Goal: Task Accomplishment & Management: Use online tool/utility

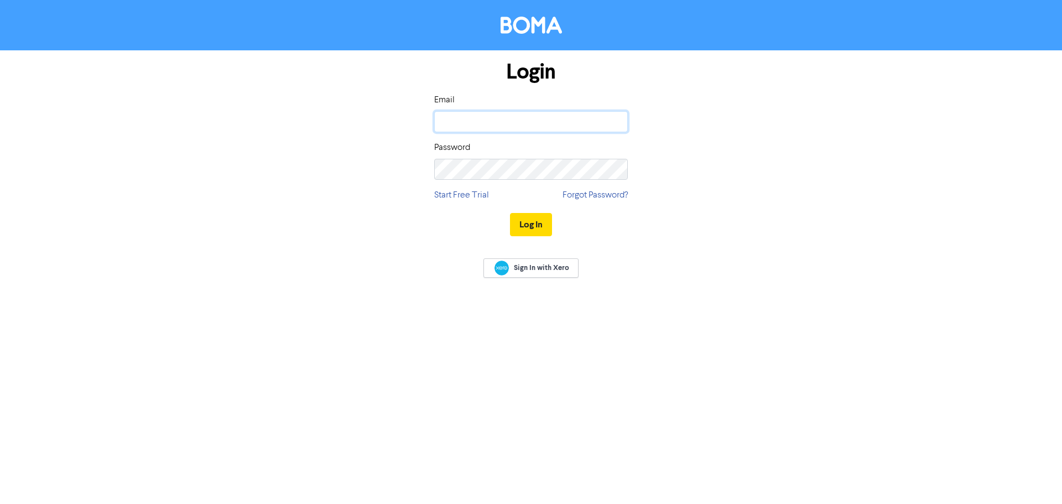
click at [497, 120] on input "email" at bounding box center [531, 121] width 194 height 21
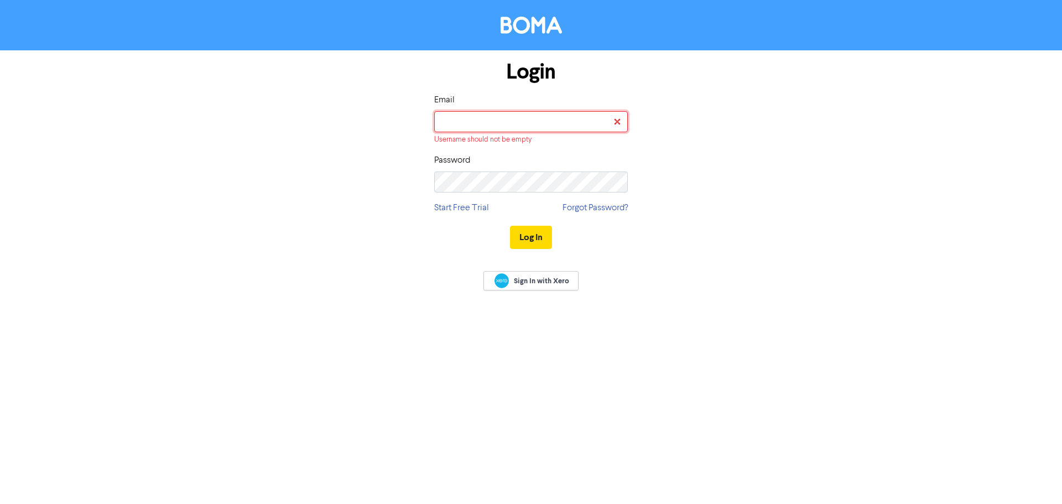
click at [485, 129] on input "email" at bounding box center [531, 121] width 194 height 21
type input "[PERSON_NAME][EMAIL_ADDRESS][DOMAIN_NAME]"
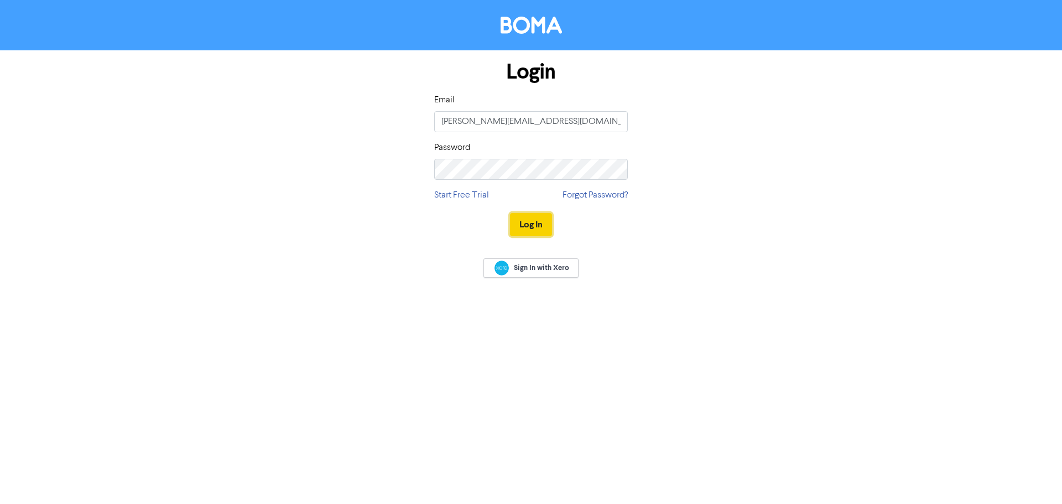
click at [513, 219] on button "Log In" at bounding box center [531, 224] width 42 height 23
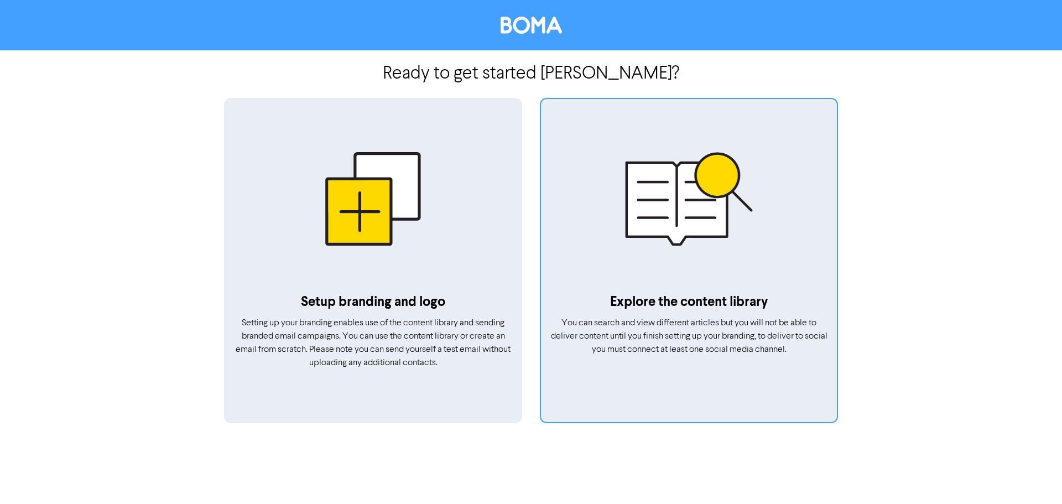
click at [688, 220] on div at bounding box center [689, 198] width 296 height 187
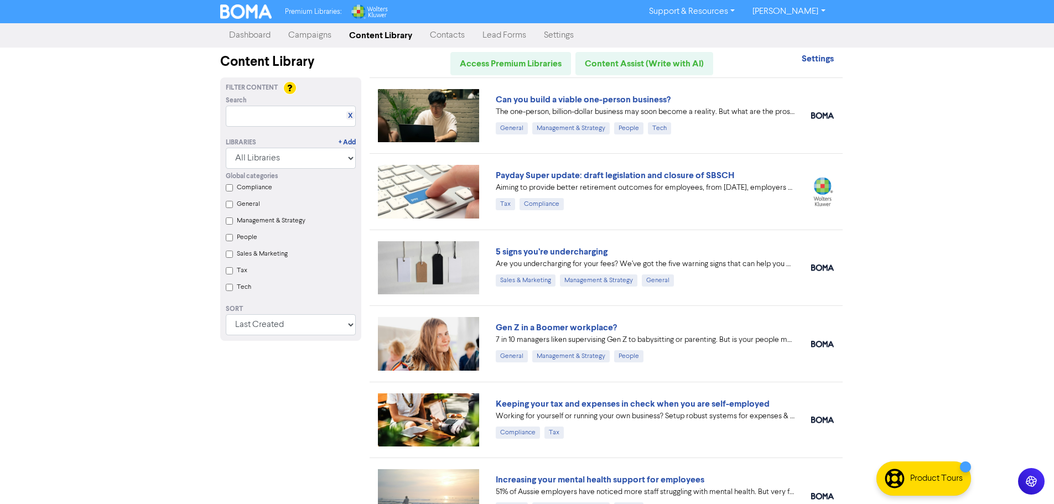
click at [227, 273] on input "Tax" at bounding box center [229, 270] width 7 height 7
checkbox input "true"
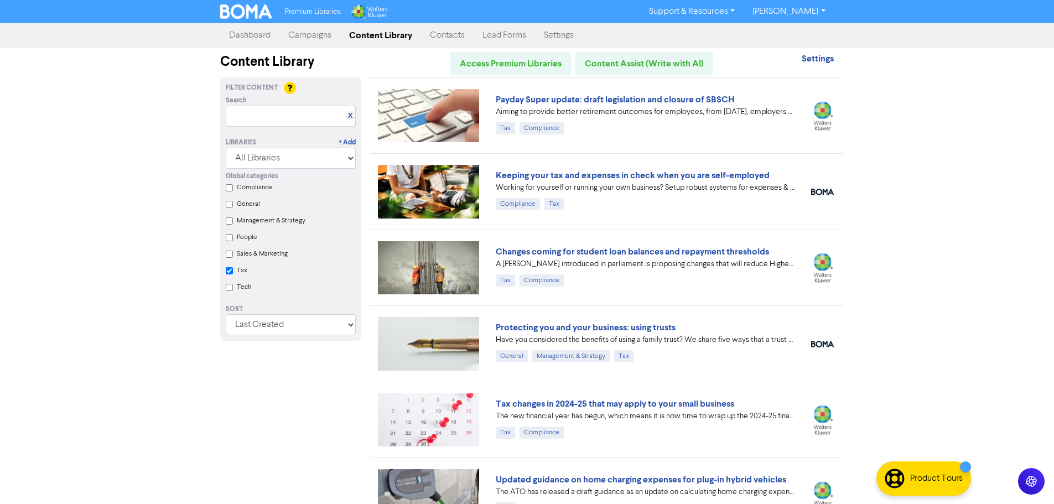
click at [313, 42] on link "Campaigns" at bounding box center [309, 35] width 61 height 22
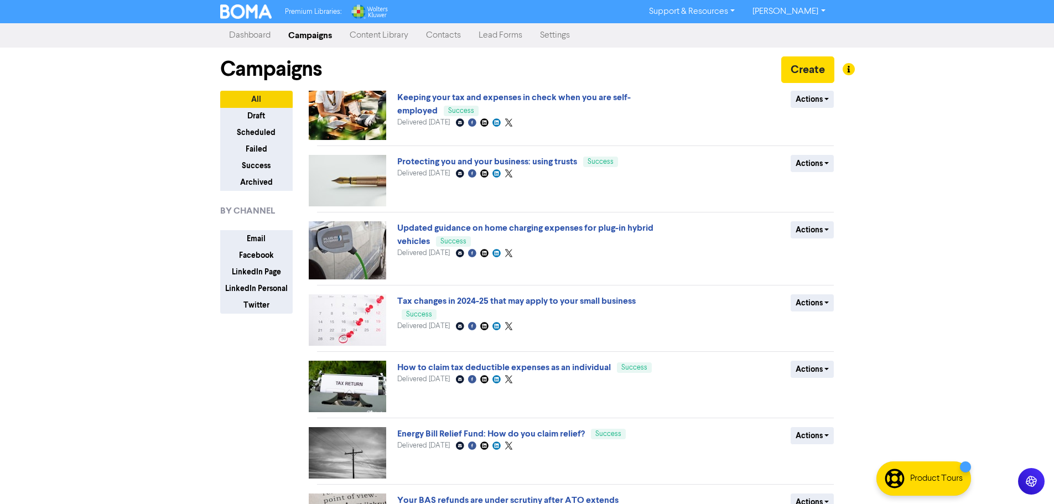
click at [383, 34] on link "Content Library" at bounding box center [379, 35] width 76 height 22
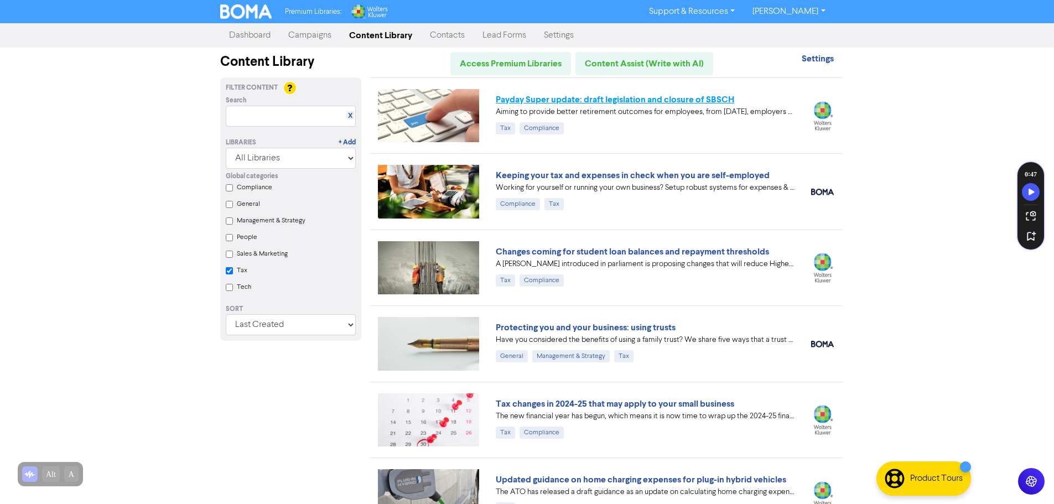
click at [694, 98] on link "Payday Super update: draft legislation and closure of SBSCH" at bounding box center [615, 99] width 238 height 11
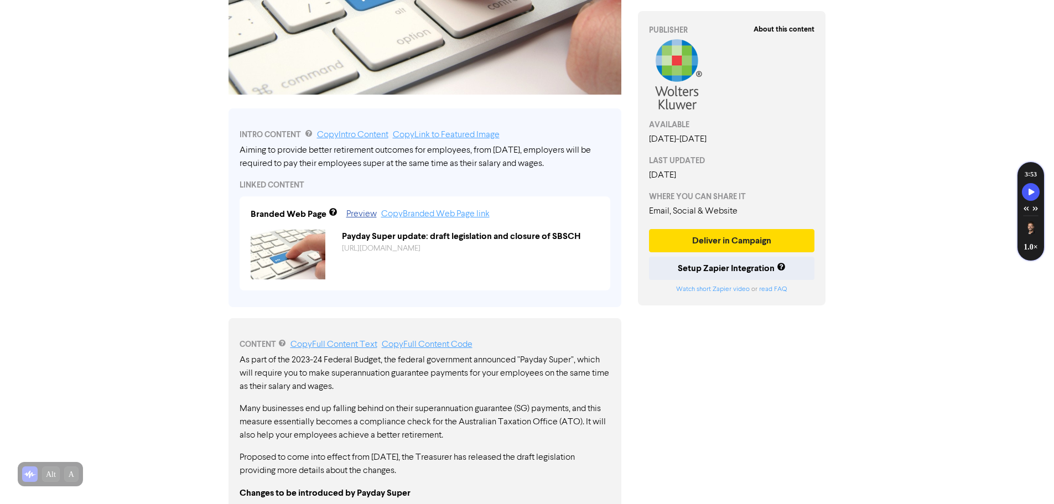
scroll to position [277, 0]
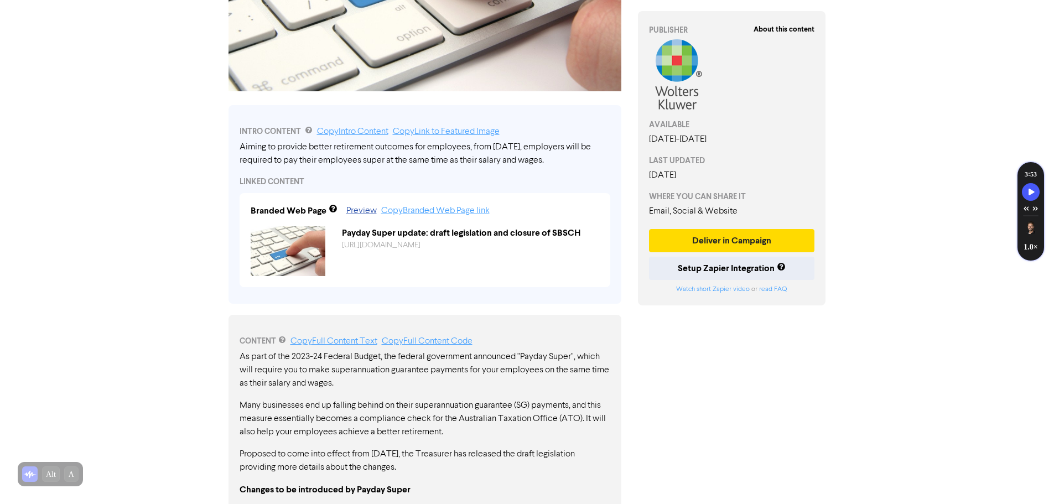
click at [215, 208] on div "<< Back to Content Library Payday Super update: draft legislation and closure o…" at bounding box center [527, 460] width 631 height 1427
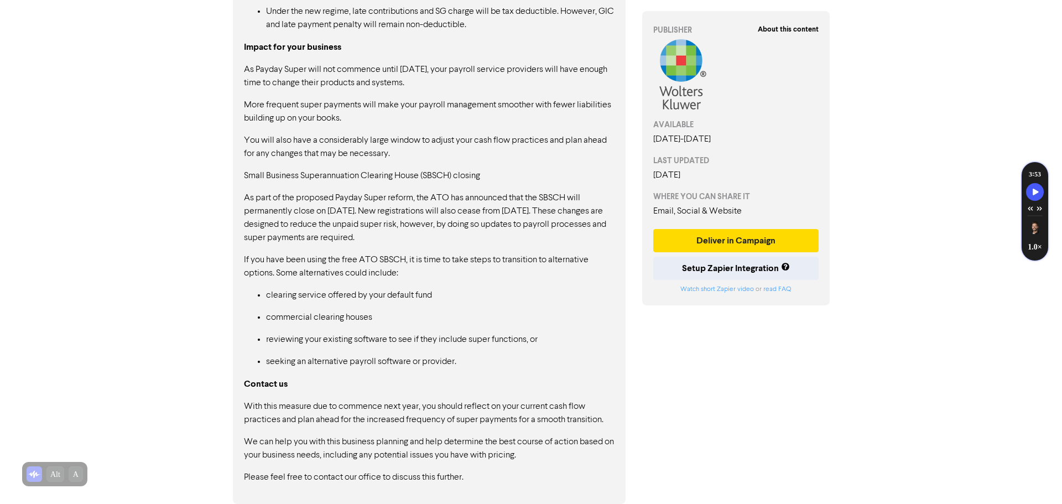
scroll to position [959, 0]
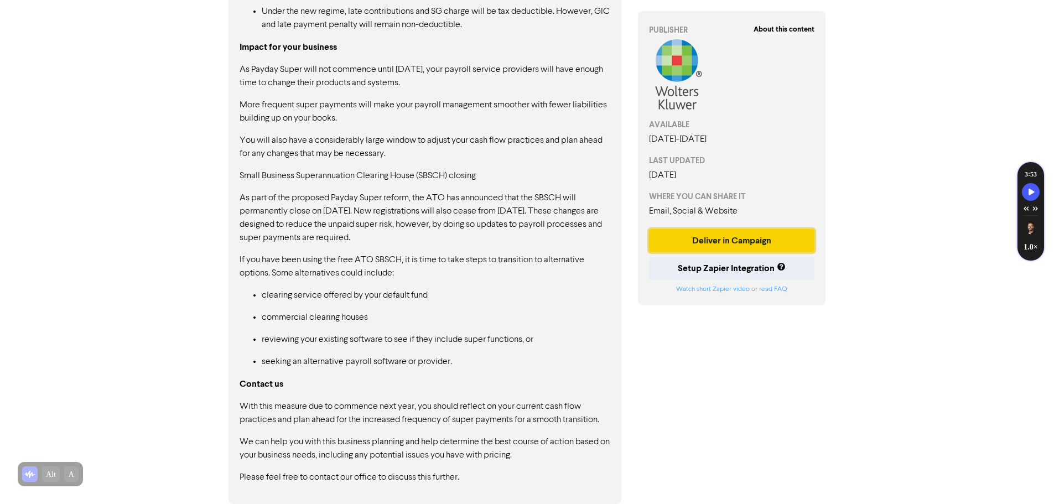
click at [742, 243] on button "Deliver in Campaign" at bounding box center [732, 240] width 166 height 23
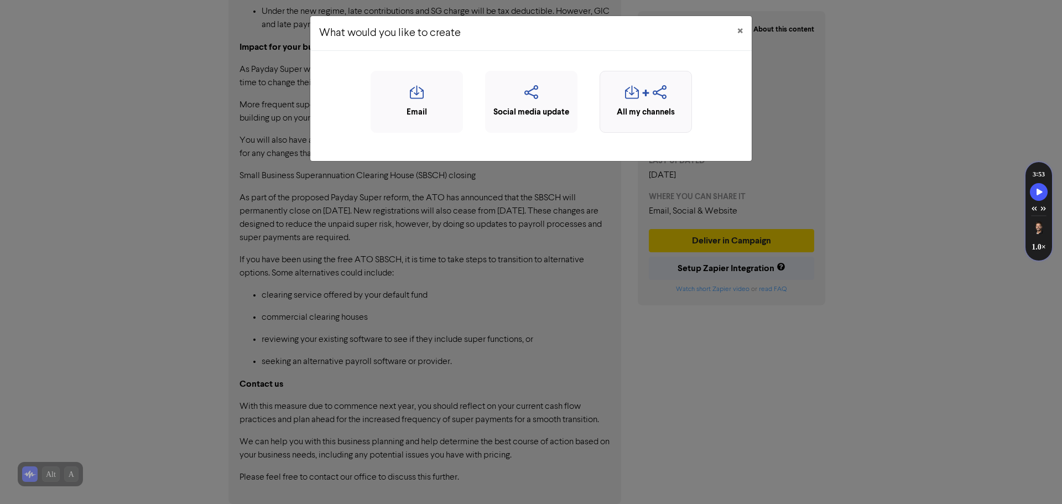
click at [632, 94] on icon "button" at bounding box center [632, 95] width 14 height 21
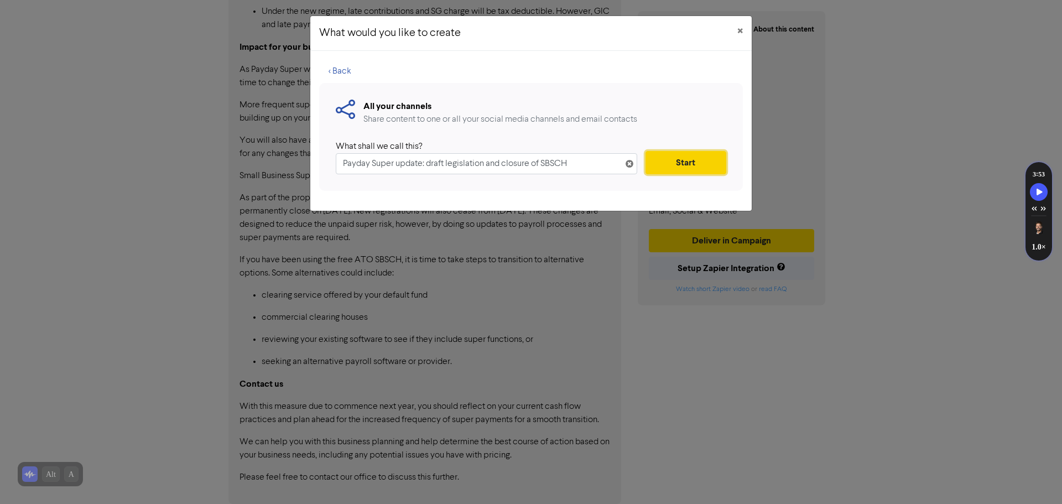
click at [679, 163] on button "Start" at bounding box center [686, 162] width 81 height 23
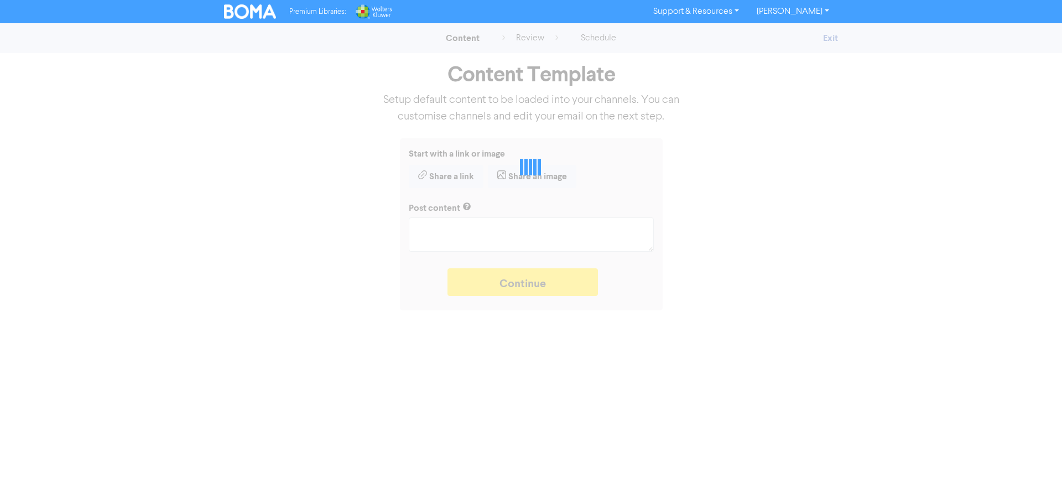
type textarea "x"
type textarea "Aiming to provide better retirement outcomes for employees, from [DATE], employ…"
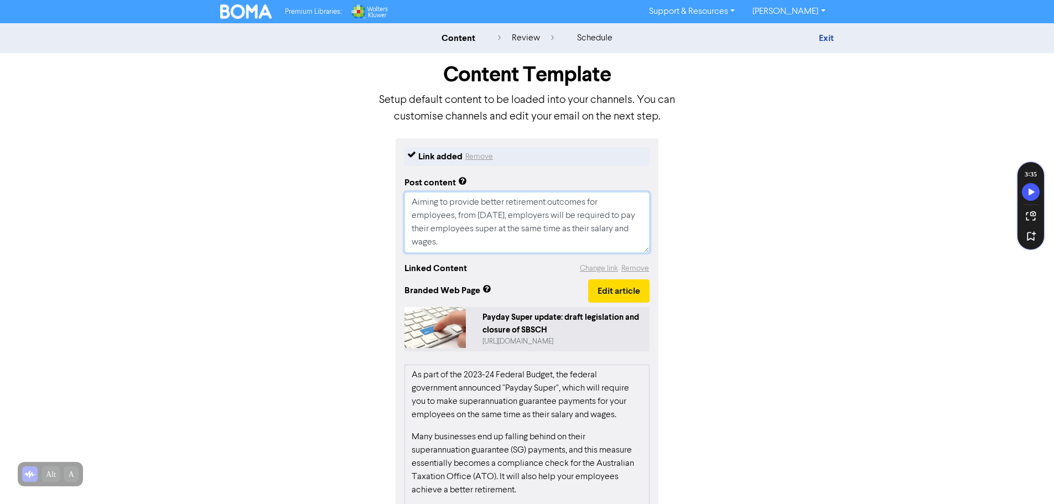
drag, startPoint x: 433, startPoint y: 240, endPoint x: 408, endPoint y: 180, distance: 65.5
click at [410, 181] on div "Post content Aiming to provide better retirement outcomes for employees, from […" at bounding box center [526, 212] width 245 height 81
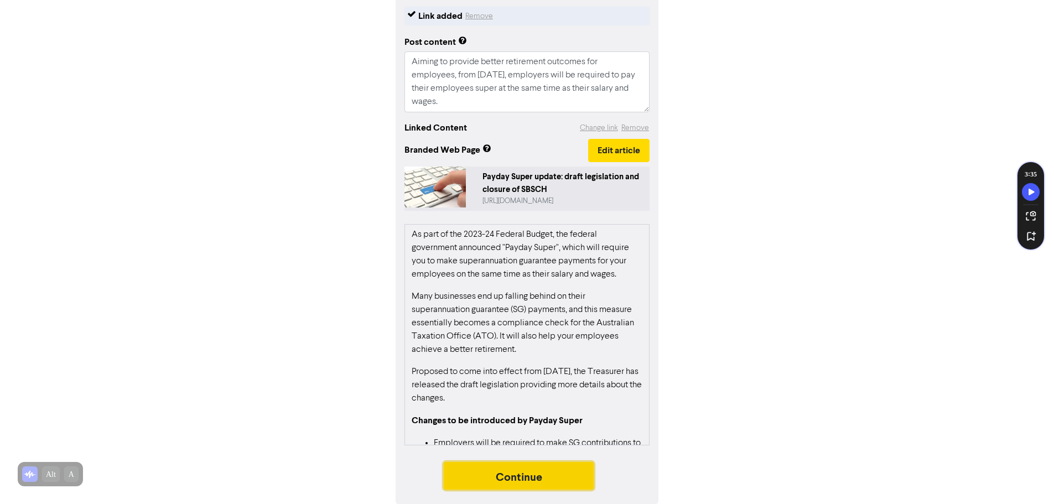
click at [568, 470] on button "Continue" at bounding box center [519, 476] width 151 height 28
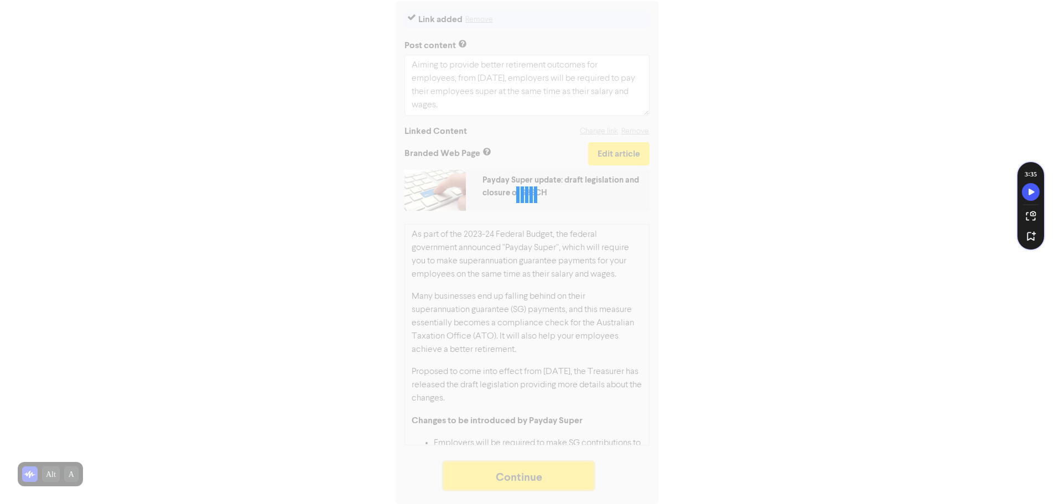
scroll to position [138, 0]
type textarea "x"
select select "LEARN_MORE"
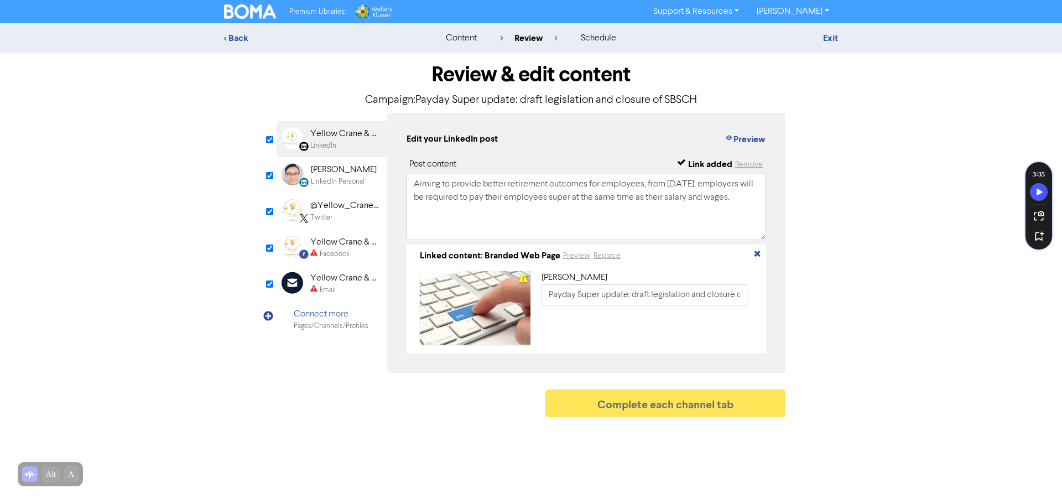
click at [314, 236] on div "Yellow Crane & Co. - Your Local Accounting & Tax Specialist" at bounding box center [345, 242] width 71 height 13
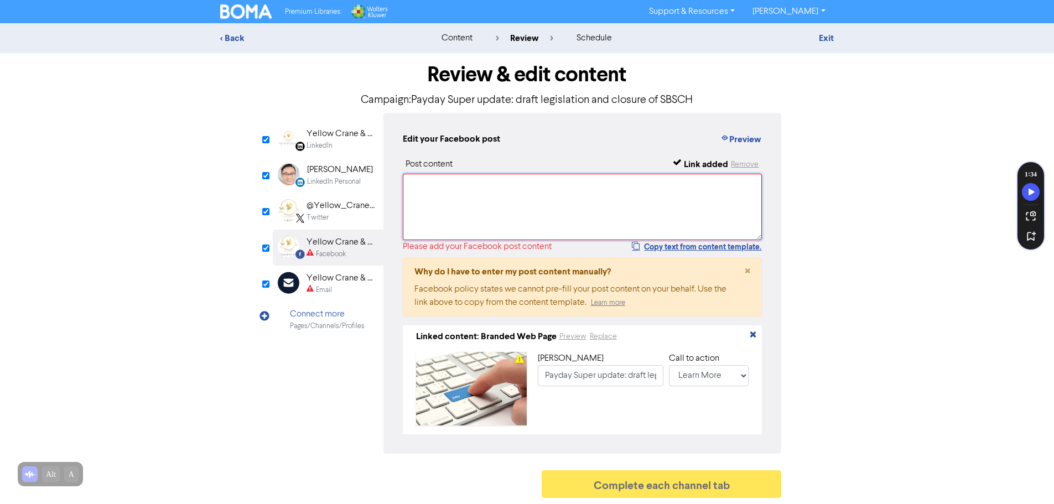
click at [479, 213] on textarea at bounding box center [583, 207] width 360 height 66
paste textarea "Aiming to provide better retirement outcomes for employees, from [DATE], employ…"
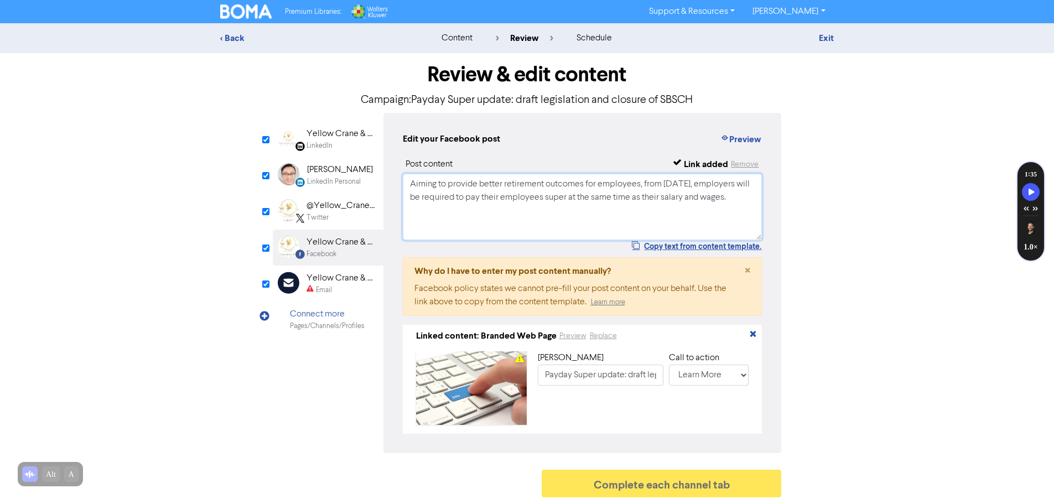
type textarea "Aiming to provide better retirement outcomes for employees, from [DATE], employ…"
click at [328, 287] on div "Email" at bounding box center [324, 290] width 16 height 11
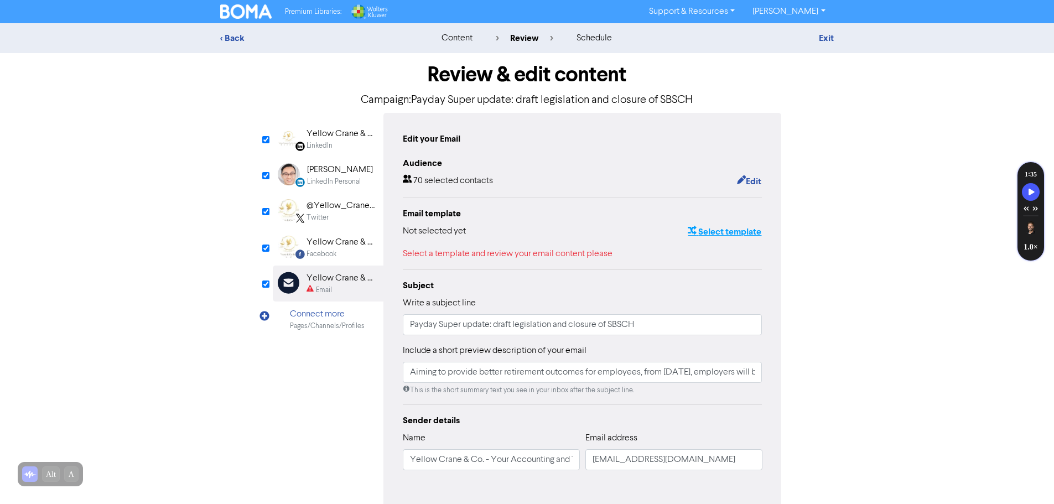
click at [711, 230] on button "Select template" at bounding box center [724, 232] width 75 height 14
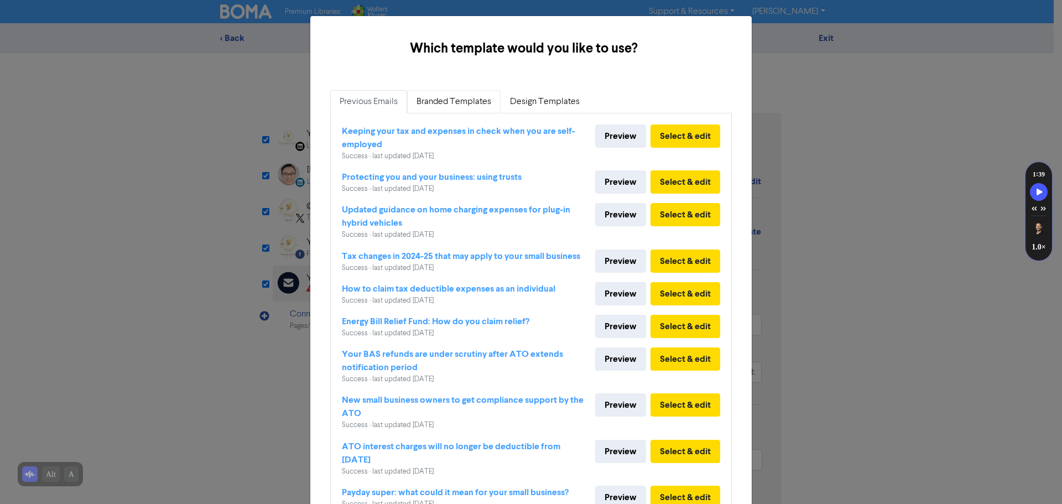
click at [440, 107] on link "Branded Templates" at bounding box center [454, 101] width 94 height 23
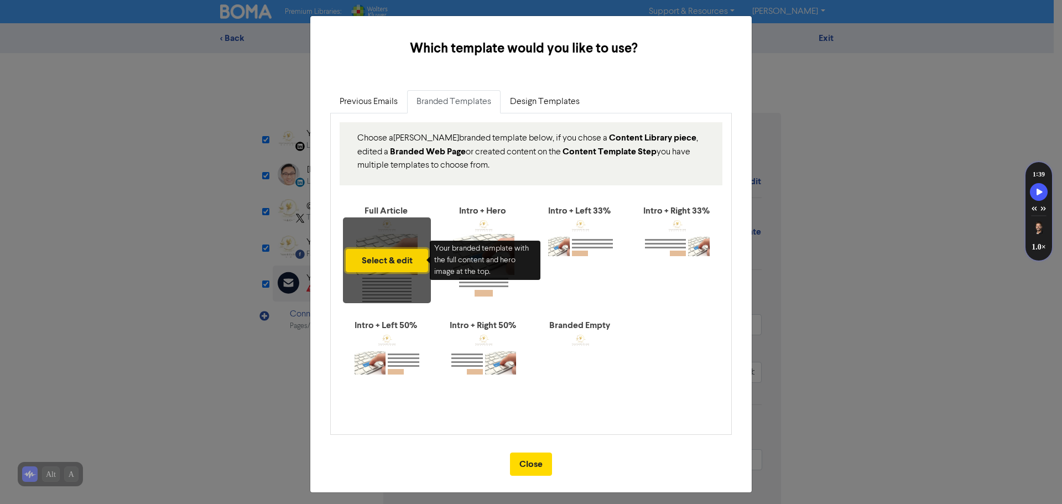
click at [397, 255] on button "Select & edit" at bounding box center [387, 260] width 82 height 23
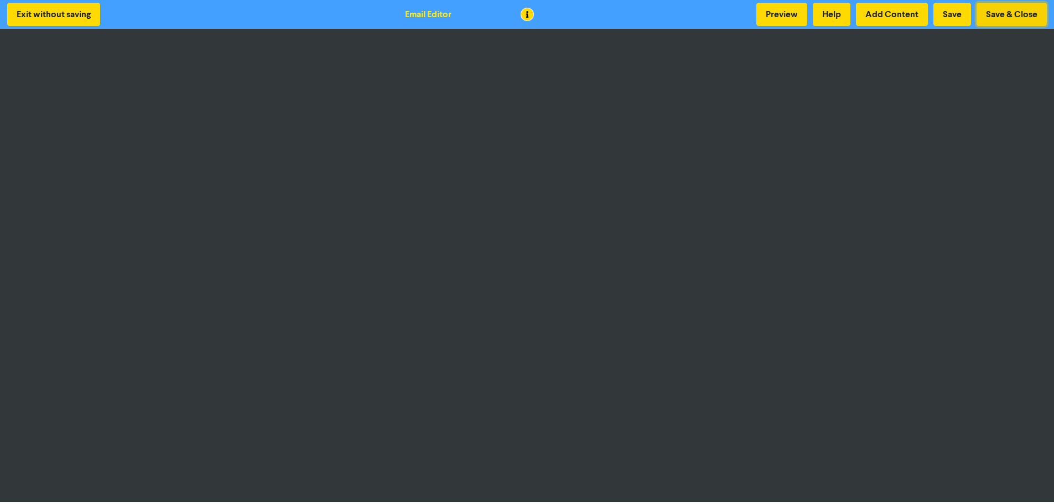
click at [1007, 17] on button "Save & Close" at bounding box center [1012, 14] width 70 height 23
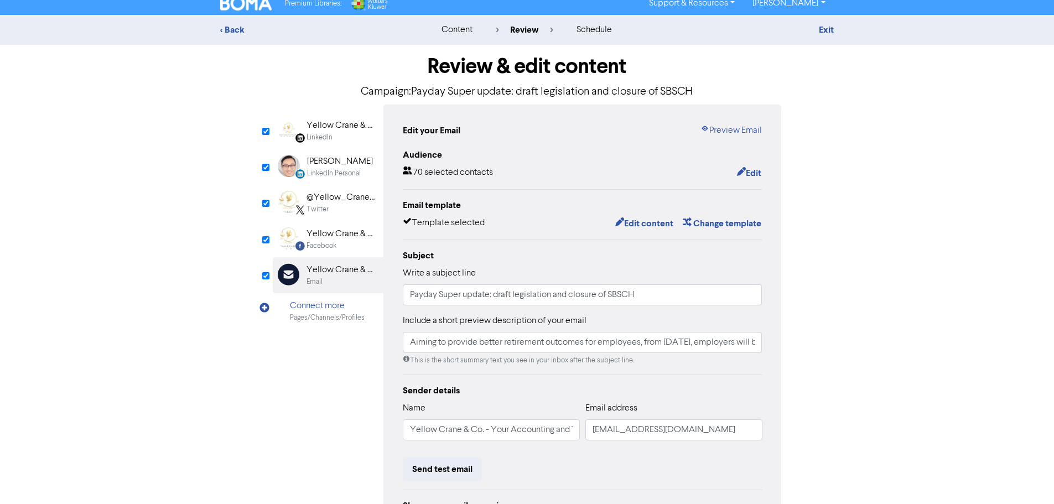
scroll to position [121, 0]
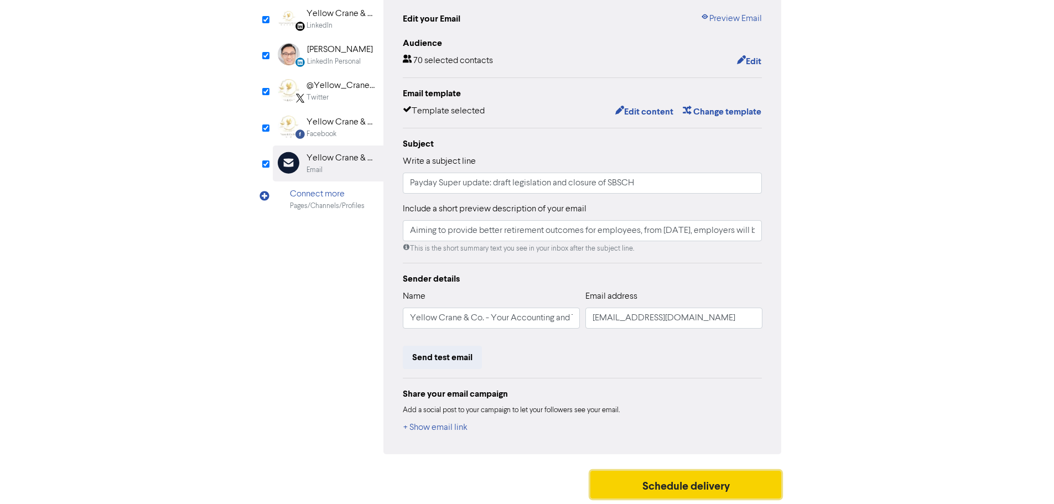
click at [740, 489] on button "Schedule delivery" at bounding box center [685, 485] width 191 height 28
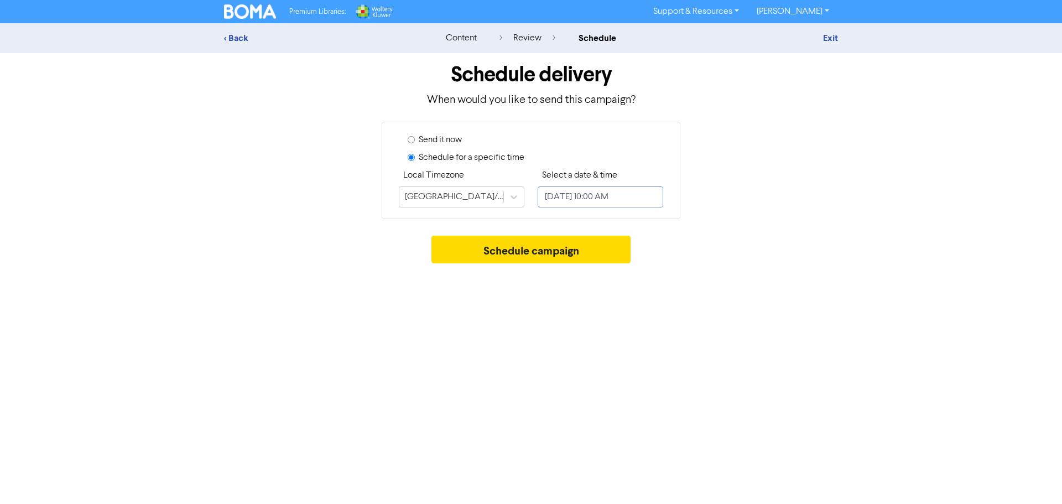
click at [553, 190] on input "[DATE] 10:00 AM" at bounding box center [601, 196] width 126 height 21
select select "7"
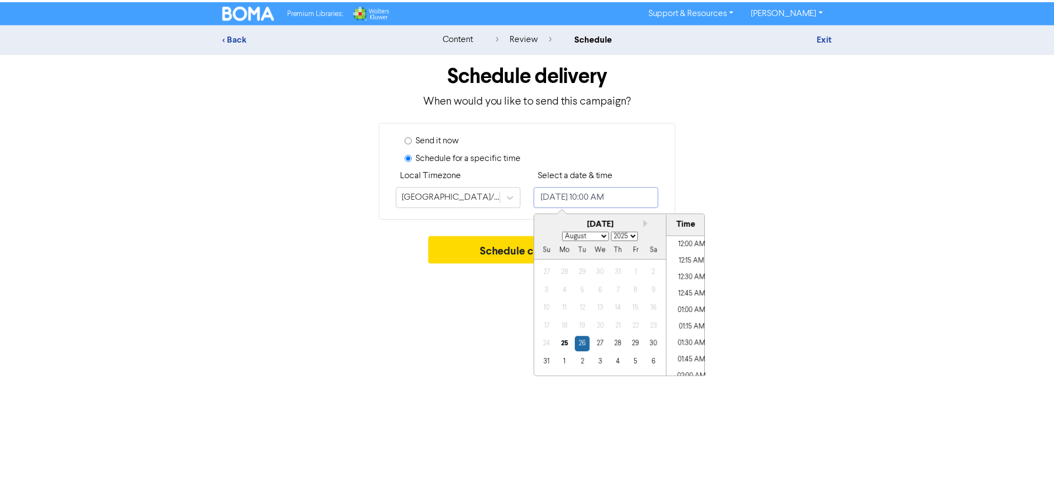
scroll to position [602, 0]
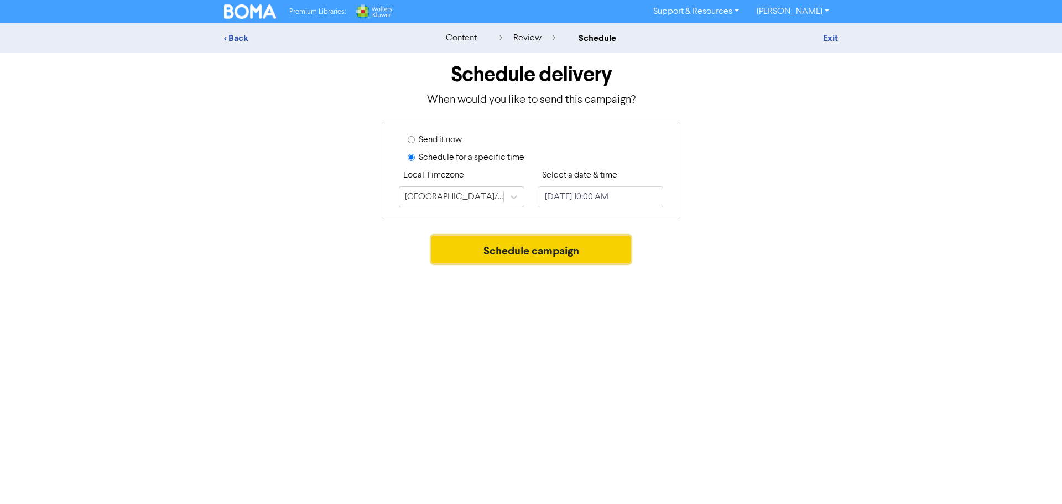
click at [502, 251] on button "Schedule campaign" at bounding box center [532, 250] width 200 height 28
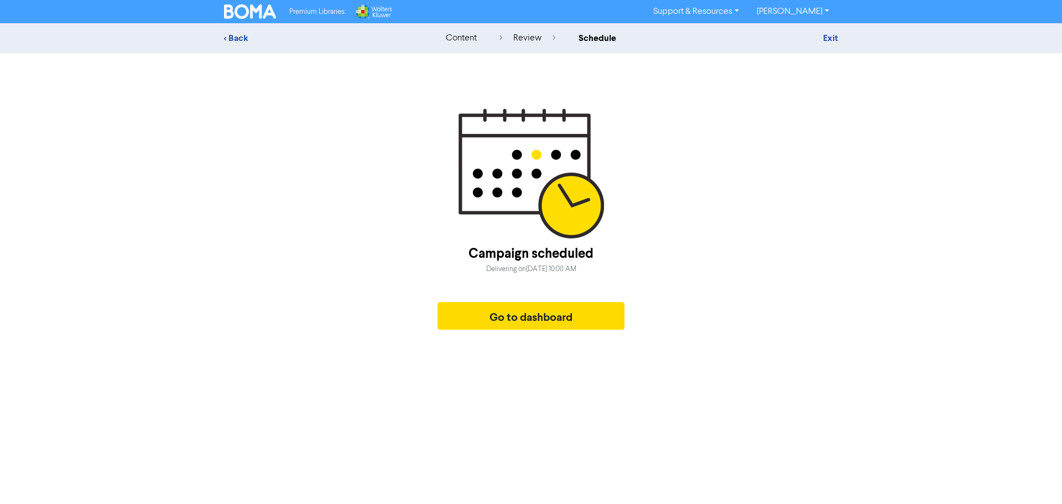
click at [553, 302] on div "Campaign scheduled Delivering [DATE][DATE] 10:00 AM Go to dashboard" at bounding box center [531, 286] width 187 height 97
click at [556, 311] on button "Go to dashboard" at bounding box center [531, 316] width 187 height 28
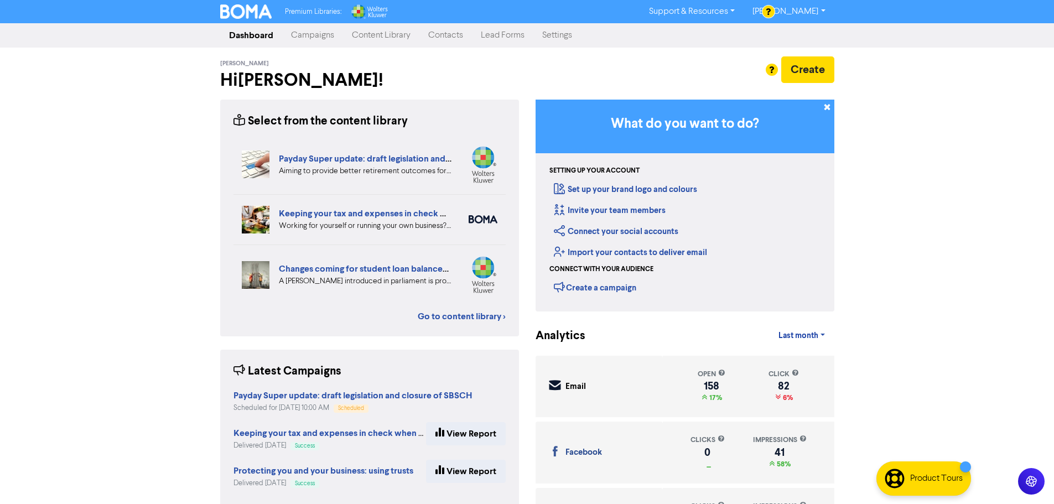
click at [313, 35] on link "Campaigns" at bounding box center [312, 35] width 61 height 22
